Goal: Task Accomplishment & Management: Use online tool/utility

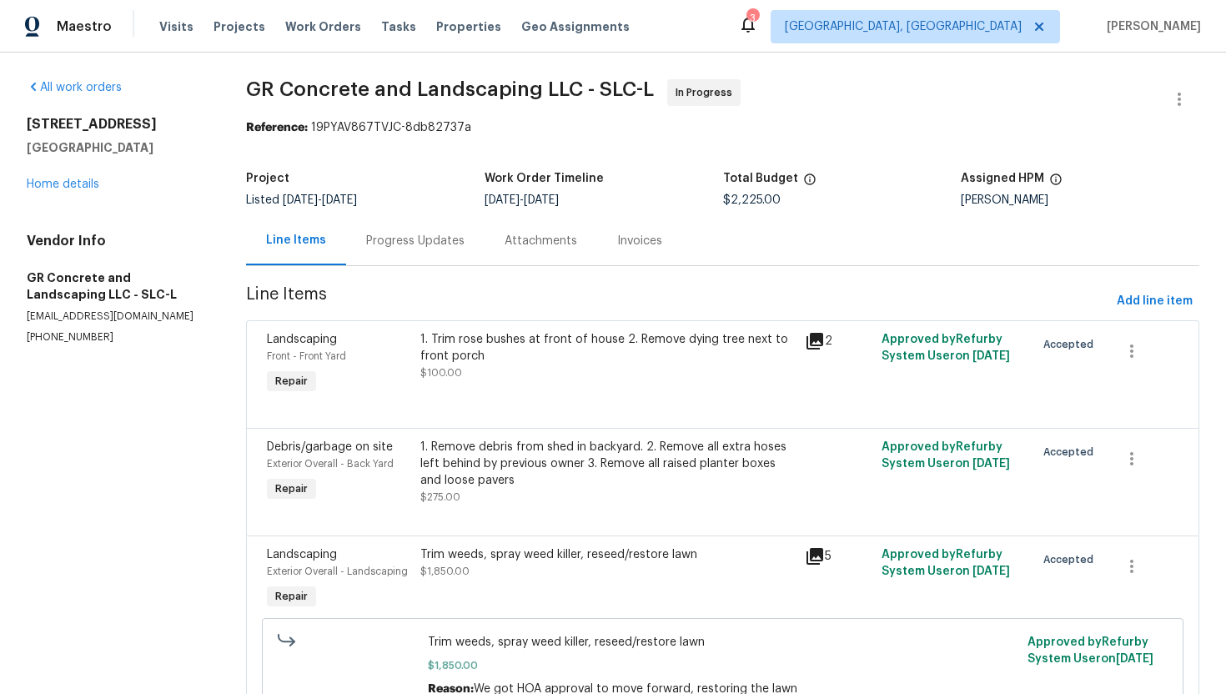
click at [397, 236] on div "Progress Updates" at bounding box center [415, 241] width 98 height 17
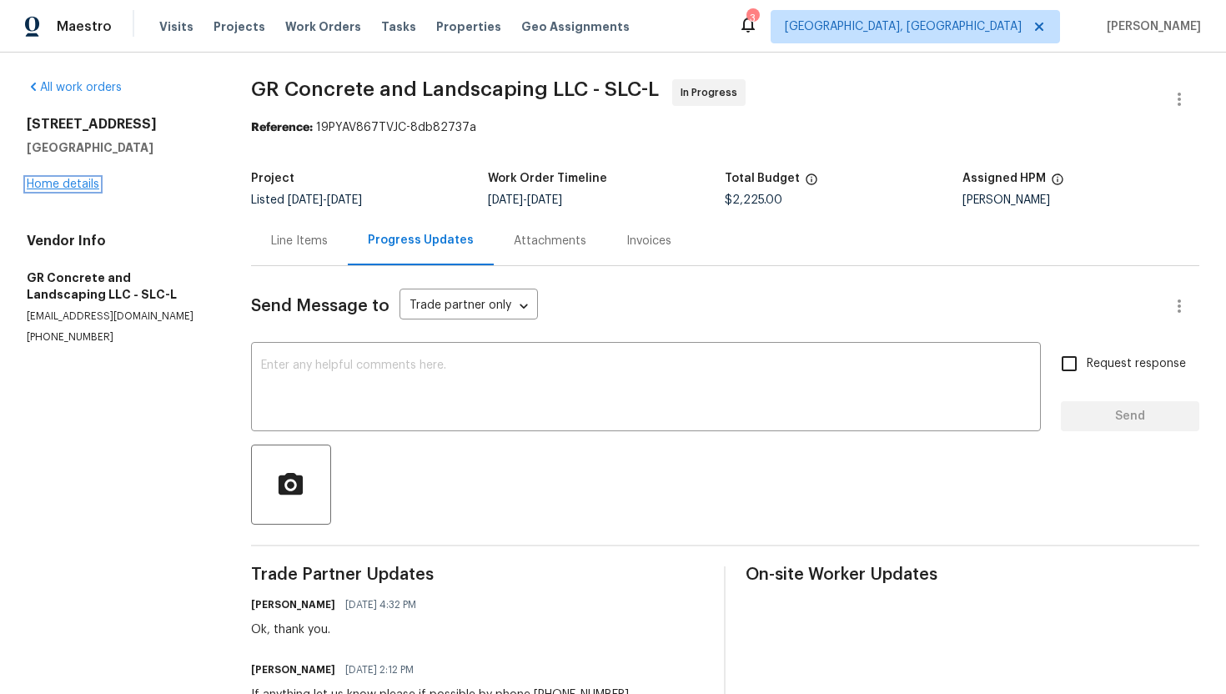
click at [76, 189] on link "Home details" at bounding box center [63, 184] width 73 height 12
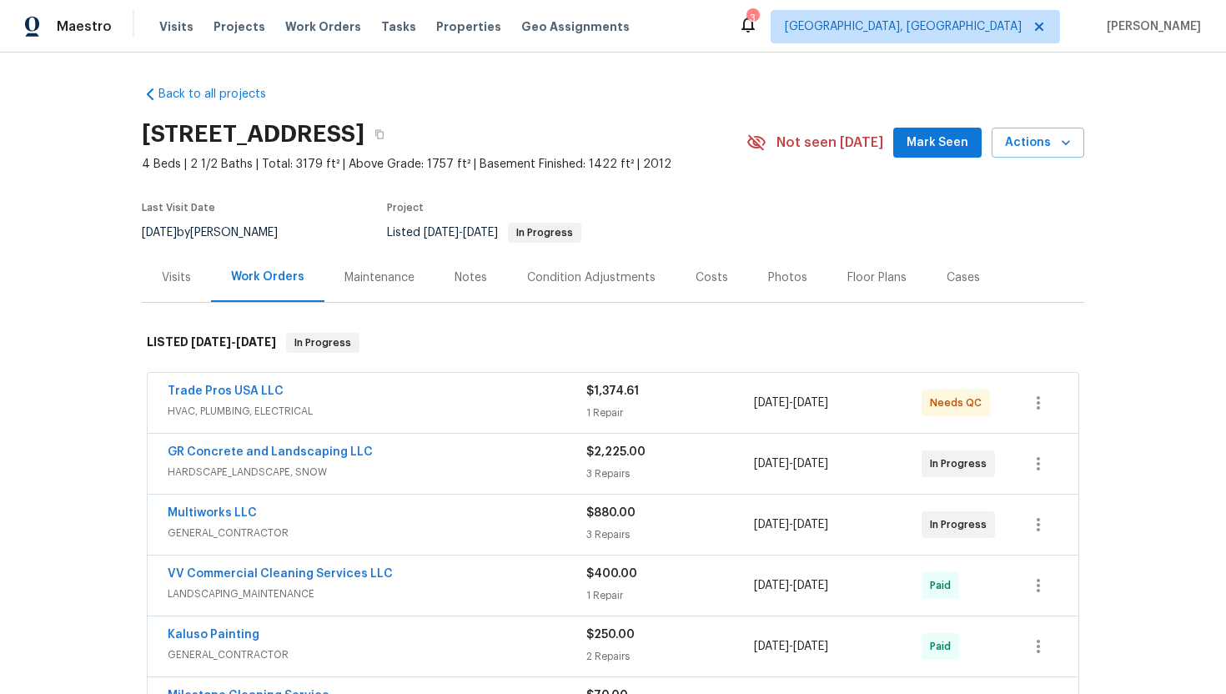
scroll to position [23, 0]
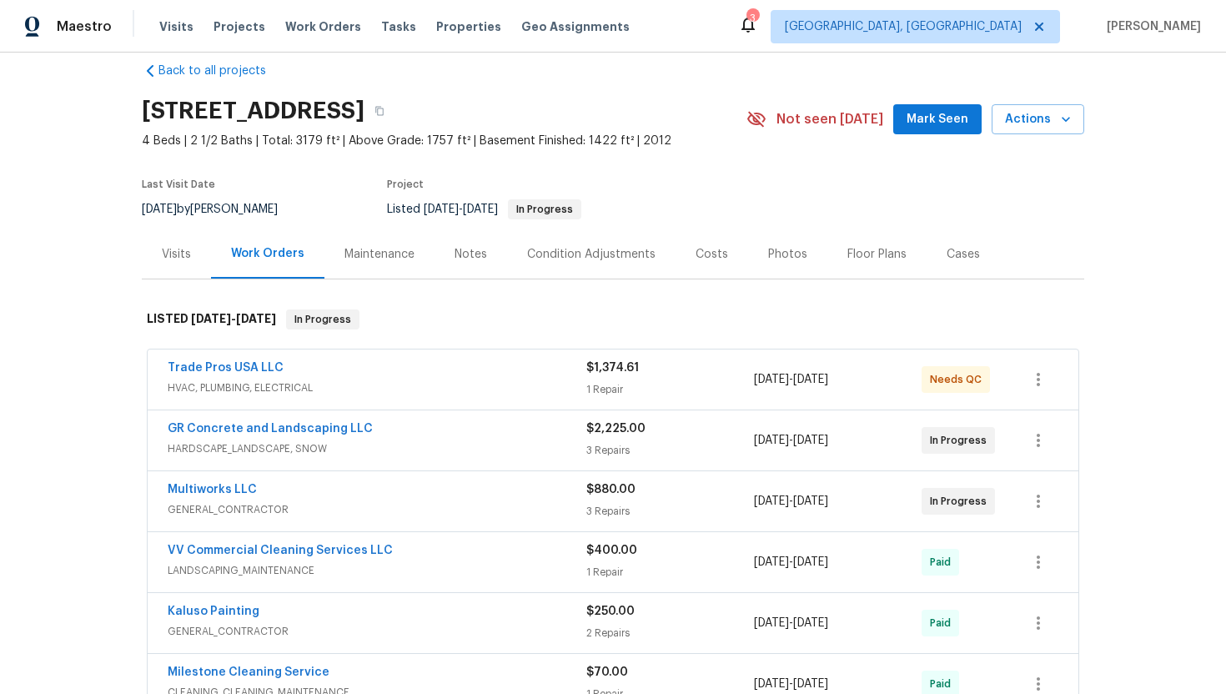
click at [334, 501] on div "Multiworks LLC" at bounding box center [377, 491] width 419 height 20
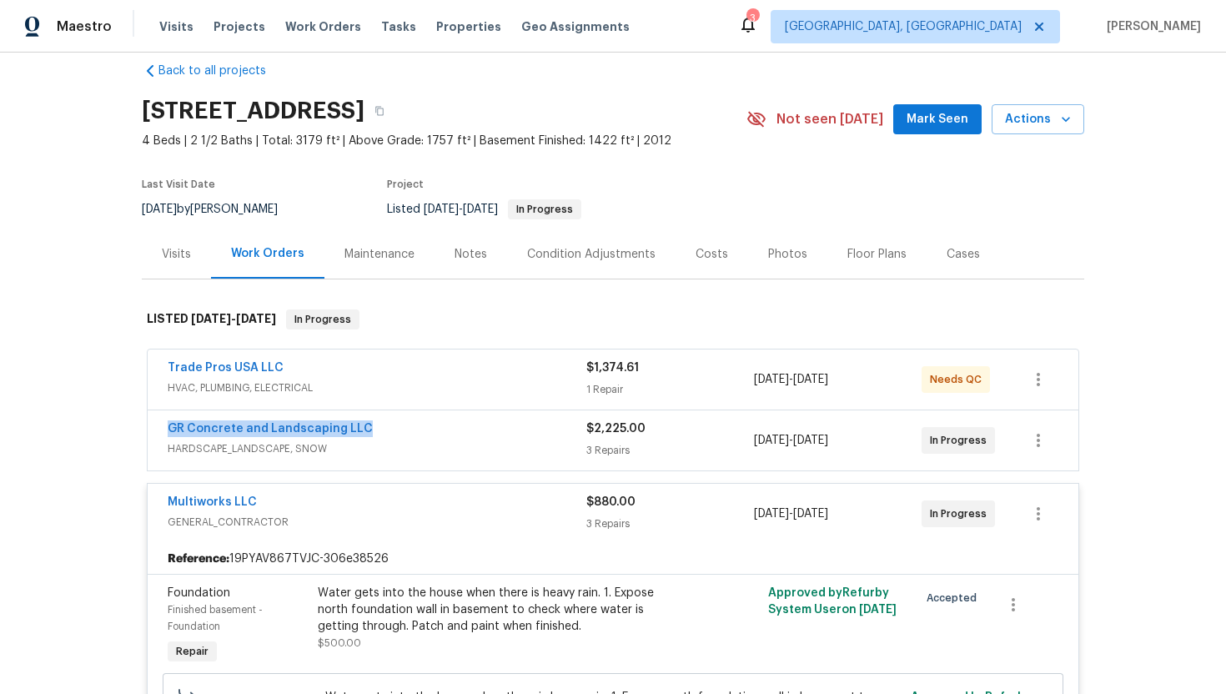
drag, startPoint x: 402, startPoint y: 449, endPoint x: 163, endPoint y: 446, distance: 239.4
click at [162, 446] on div "GR Concrete and Landscaping LLC HARDSCAPE_LANDSCAPE, SNOW $2,225.00 3 Repairs […" at bounding box center [613, 440] width 931 height 60
copy link "GR Concrete and Landscaping LLC"
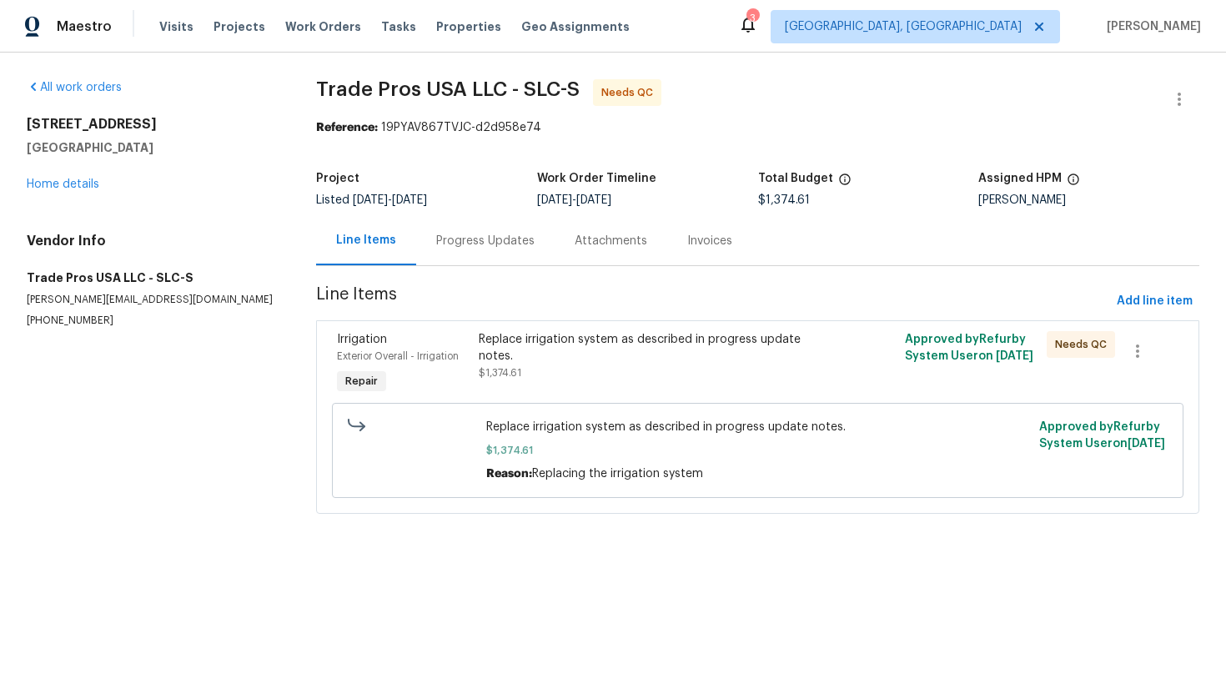
click at [455, 244] on div "Progress Updates" at bounding box center [485, 241] width 98 height 17
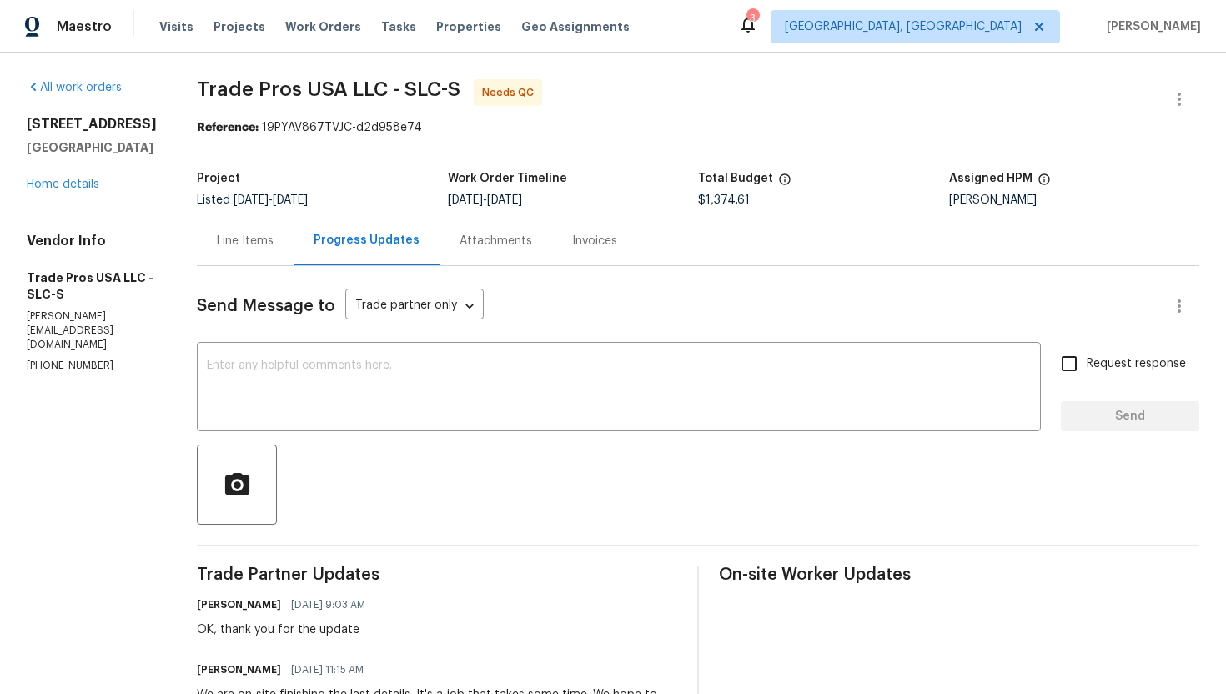
click at [397, 232] on div "Progress Updates" at bounding box center [367, 240] width 106 height 17
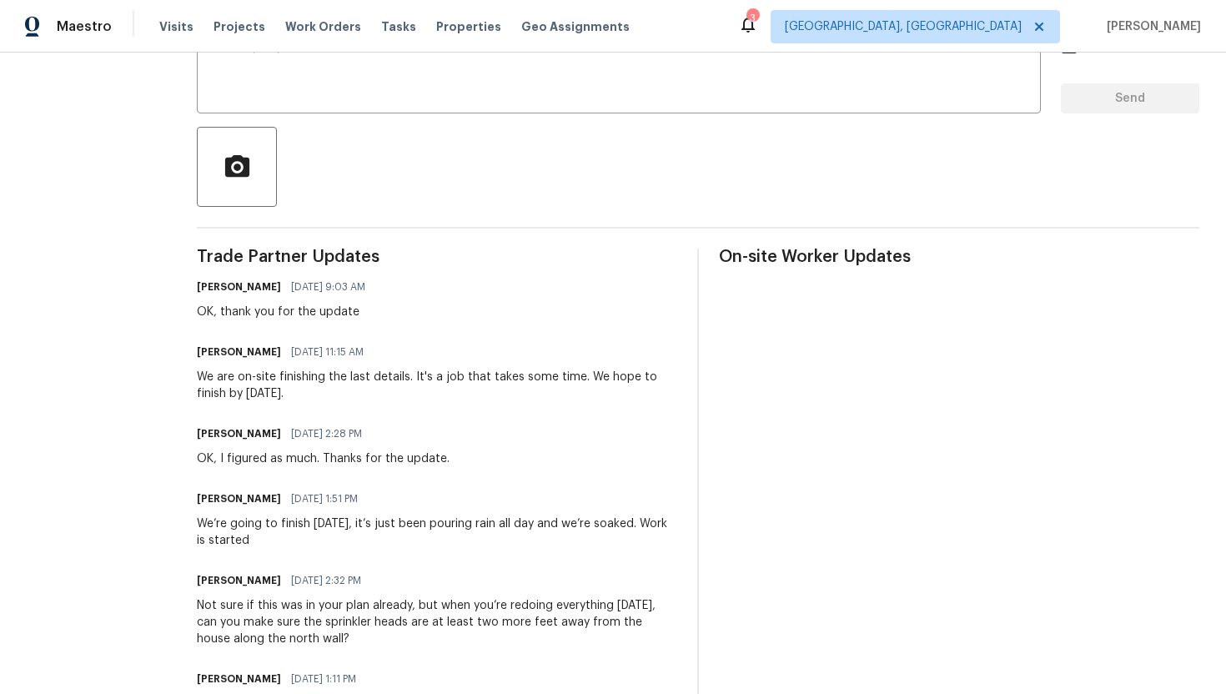
scroll to position [317, 0]
